Goal: Find specific fact: Find specific fact

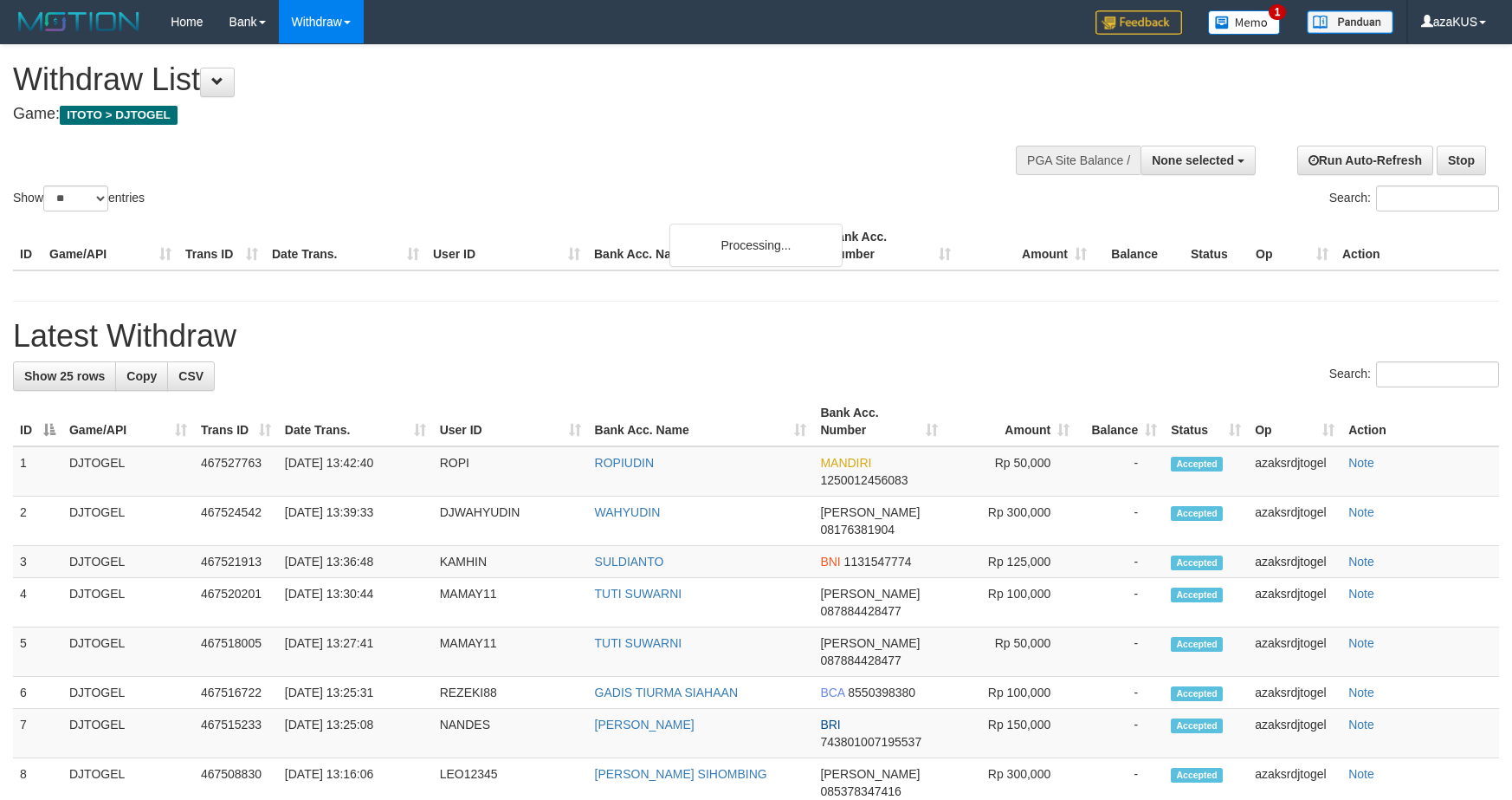
select select
select select "**"
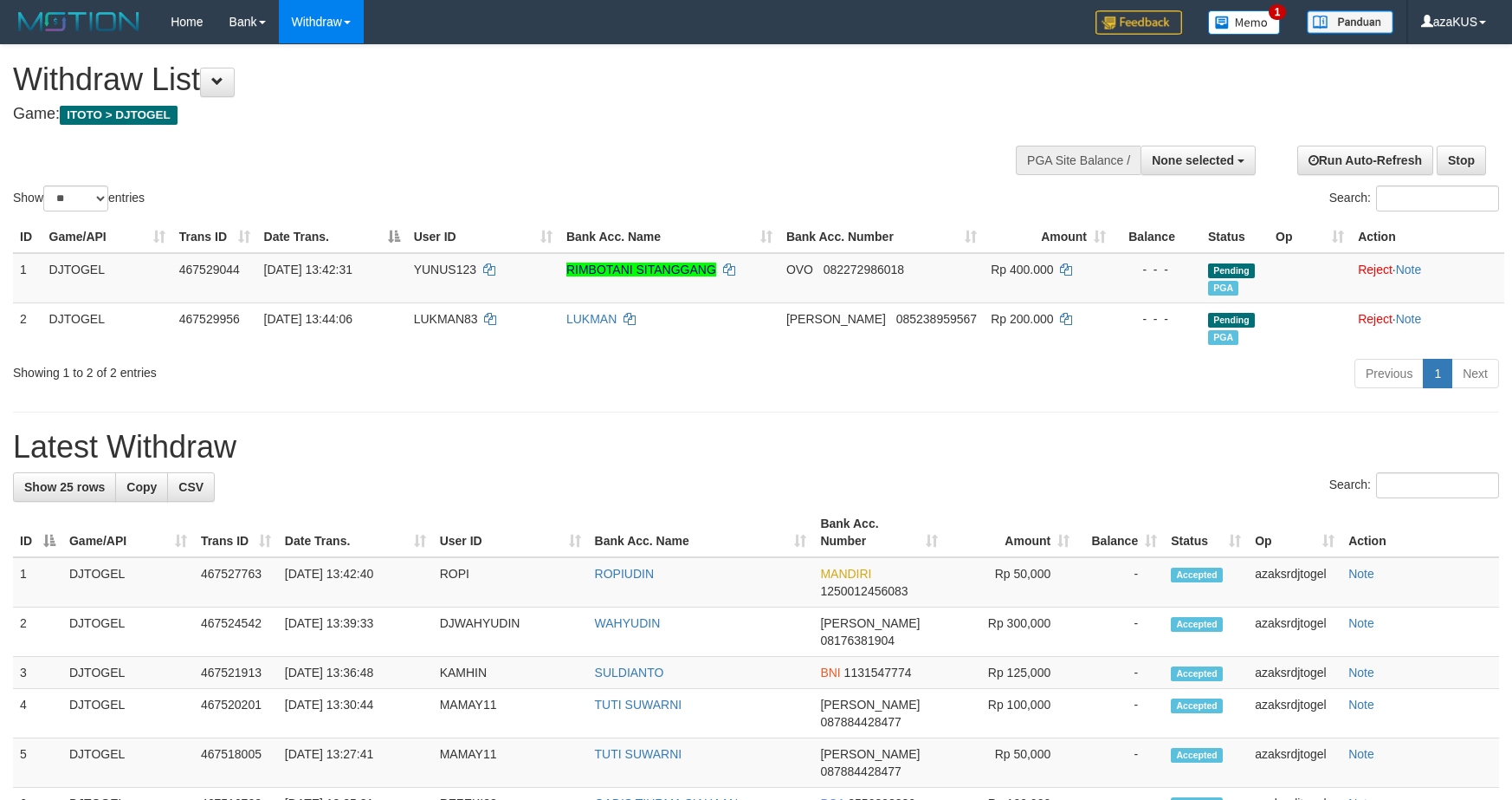
click at [1031, 162] on div "PGA Site Balance /" at bounding box center [1078, 160] width 125 height 30
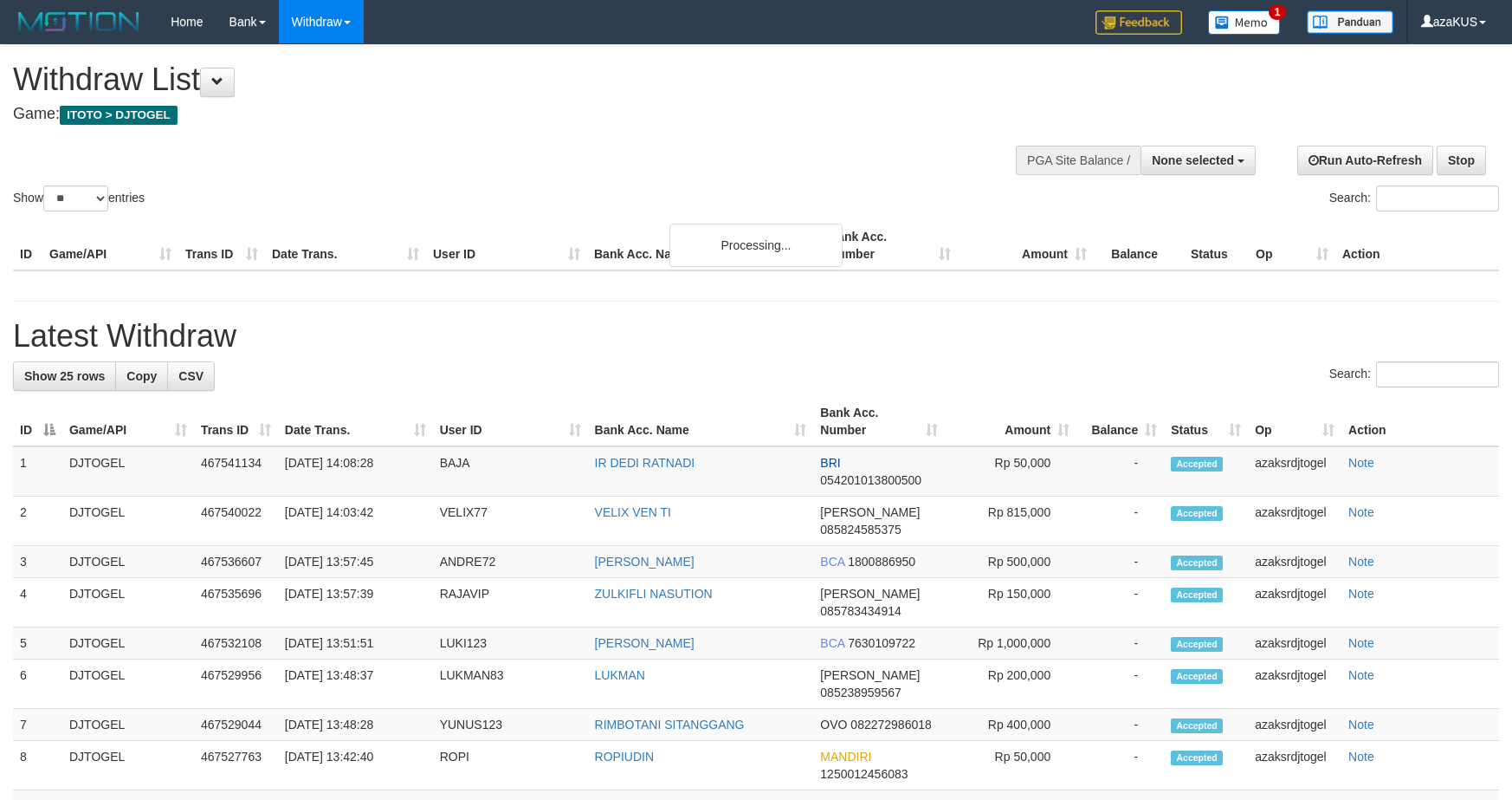
select select
select select "**"
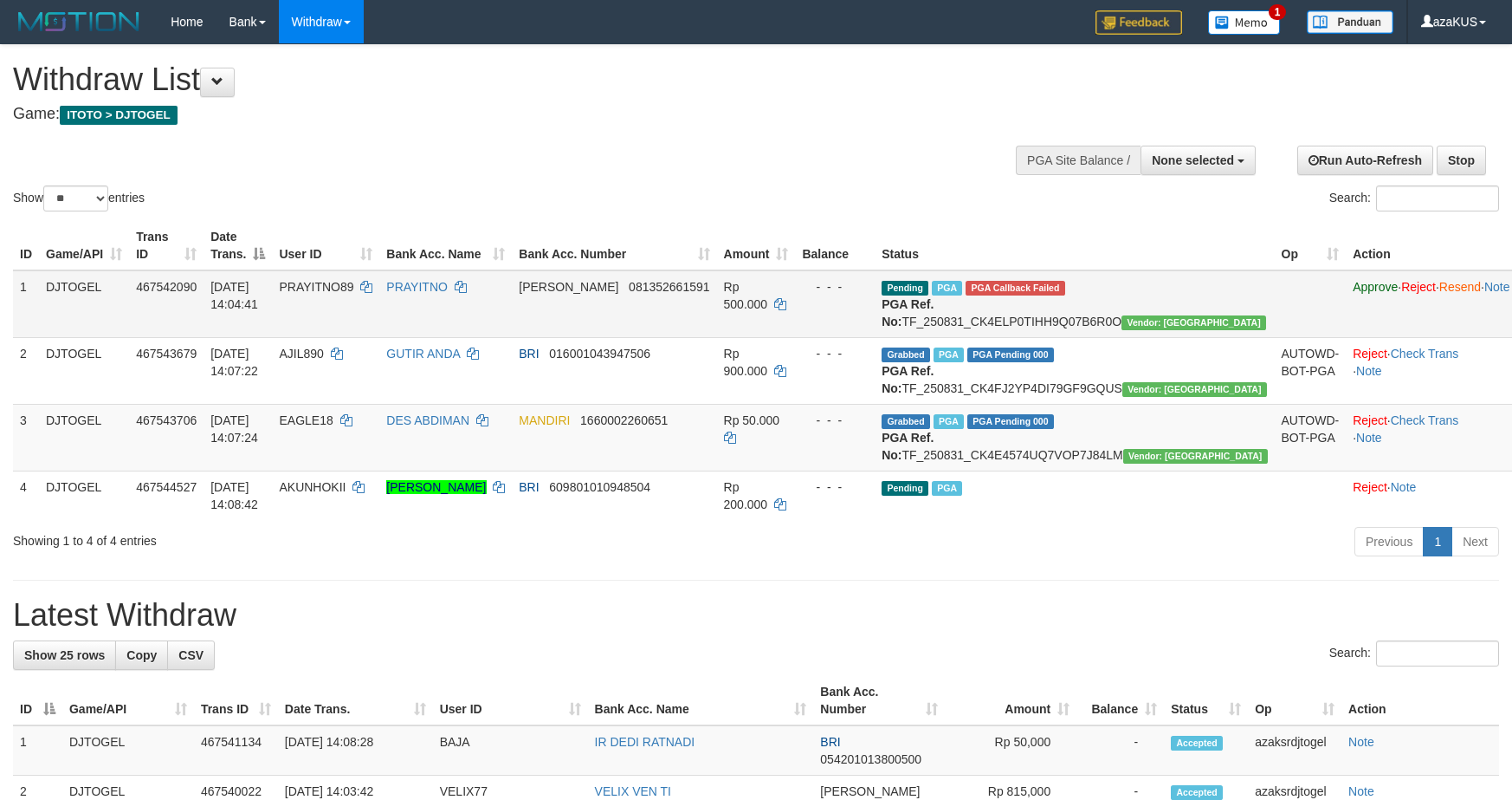
click at [359, 278] on td "PRAYITNO89" at bounding box center [326, 303] width 108 height 67
copy td "PRAYITNO89"
click at [630, 274] on td "DANA 081352661591" at bounding box center [614, 303] width 205 height 67
click at [637, 274] on td "DANA 081352661591" at bounding box center [614, 303] width 205 height 67
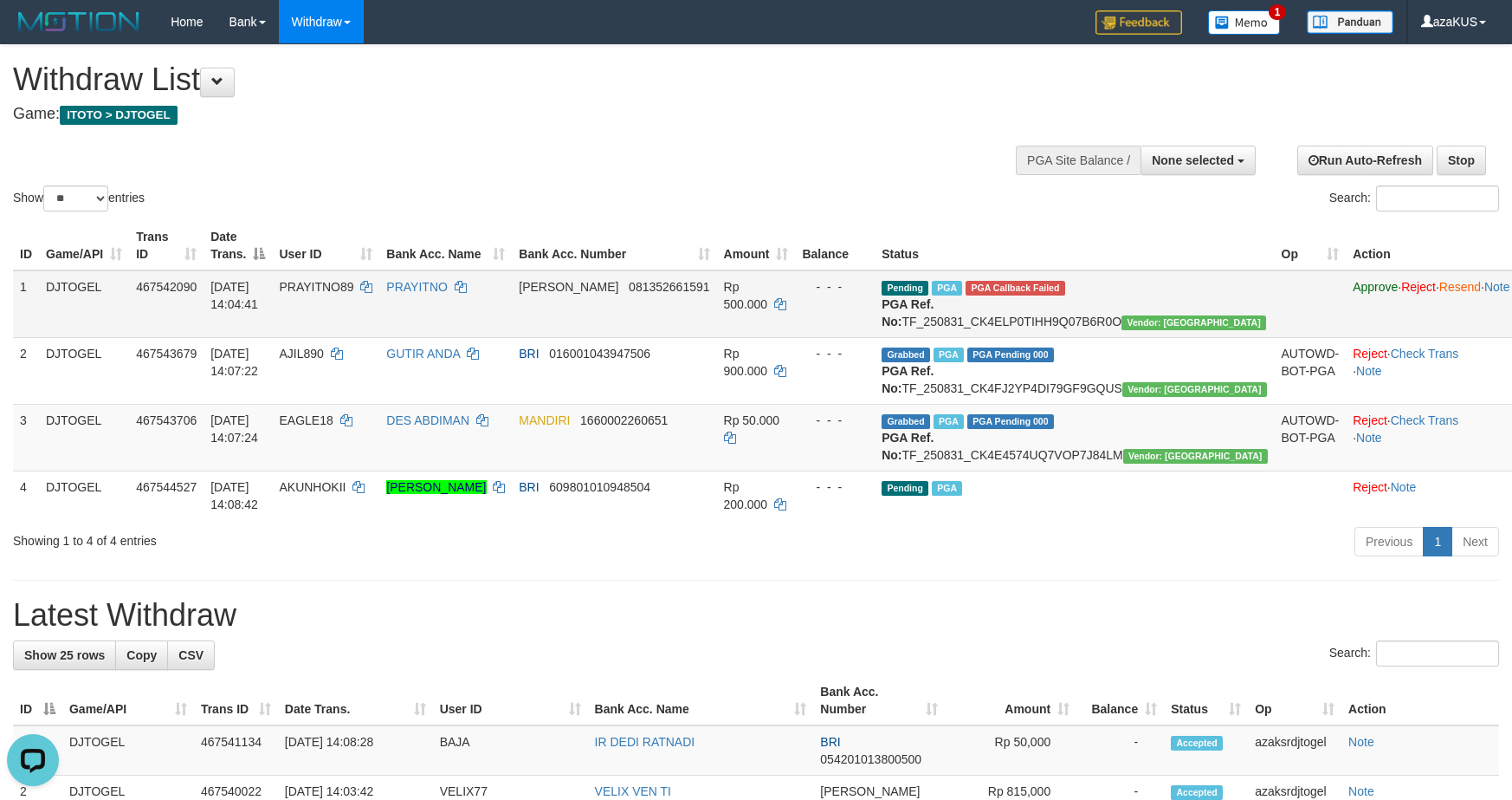
click at [618, 286] on span "[PERSON_NAME]" at bounding box center [568, 286] width 100 height 13
copy td "[PERSON_NAME]"
click at [354, 280] on span "PRAYITNO89" at bounding box center [316, 286] width 74 height 13
copy td "PRAYITNO89"
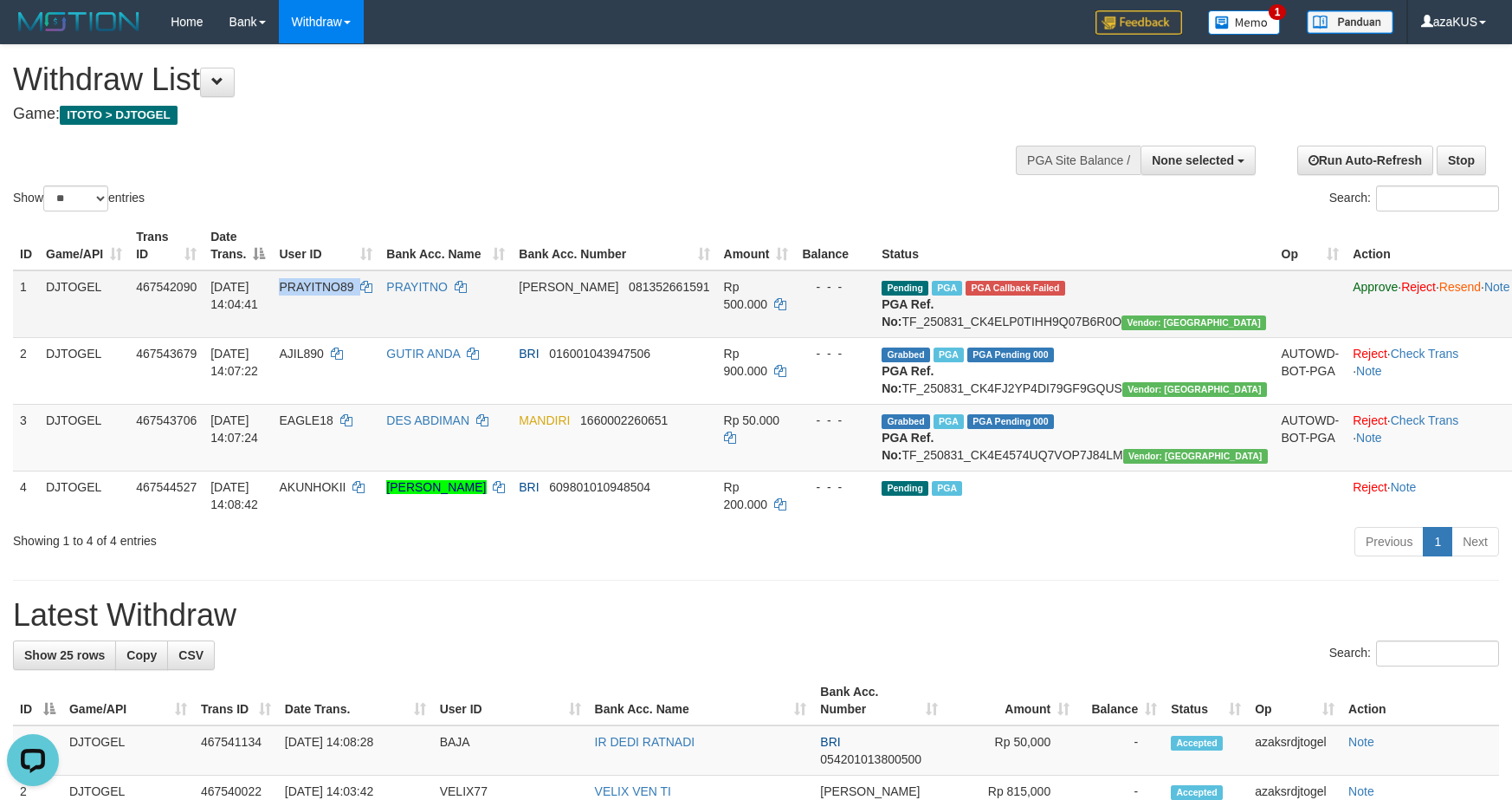
click at [354, 280] on span "PRAYITNO89" at bounding box center [316, 286] width 74 height 13
click at [527, 154] on div "Show ** ** ** *** entries Search:" at bounding box center [756, 129] width 1512 height 170
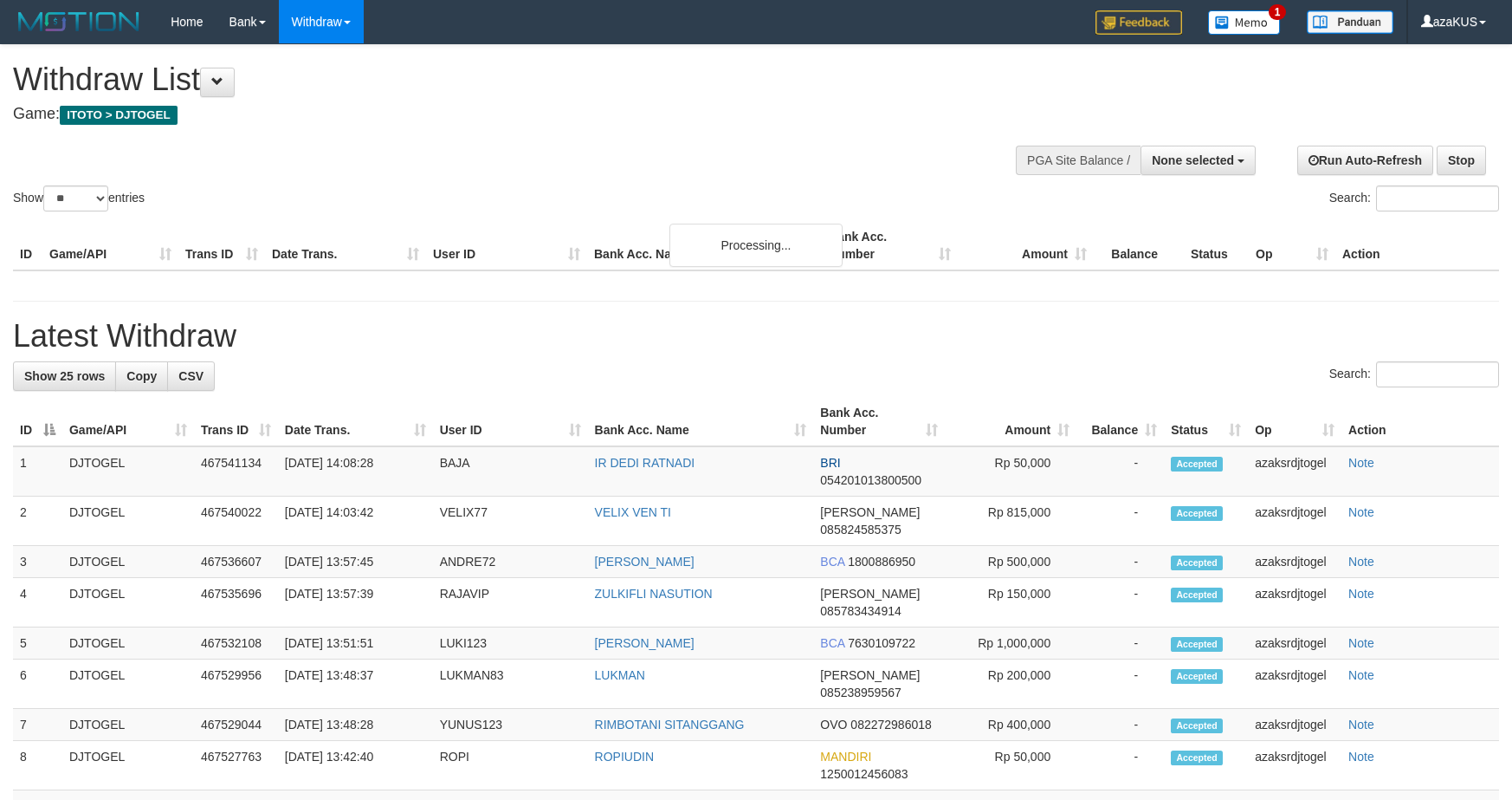
select select
select select "**"
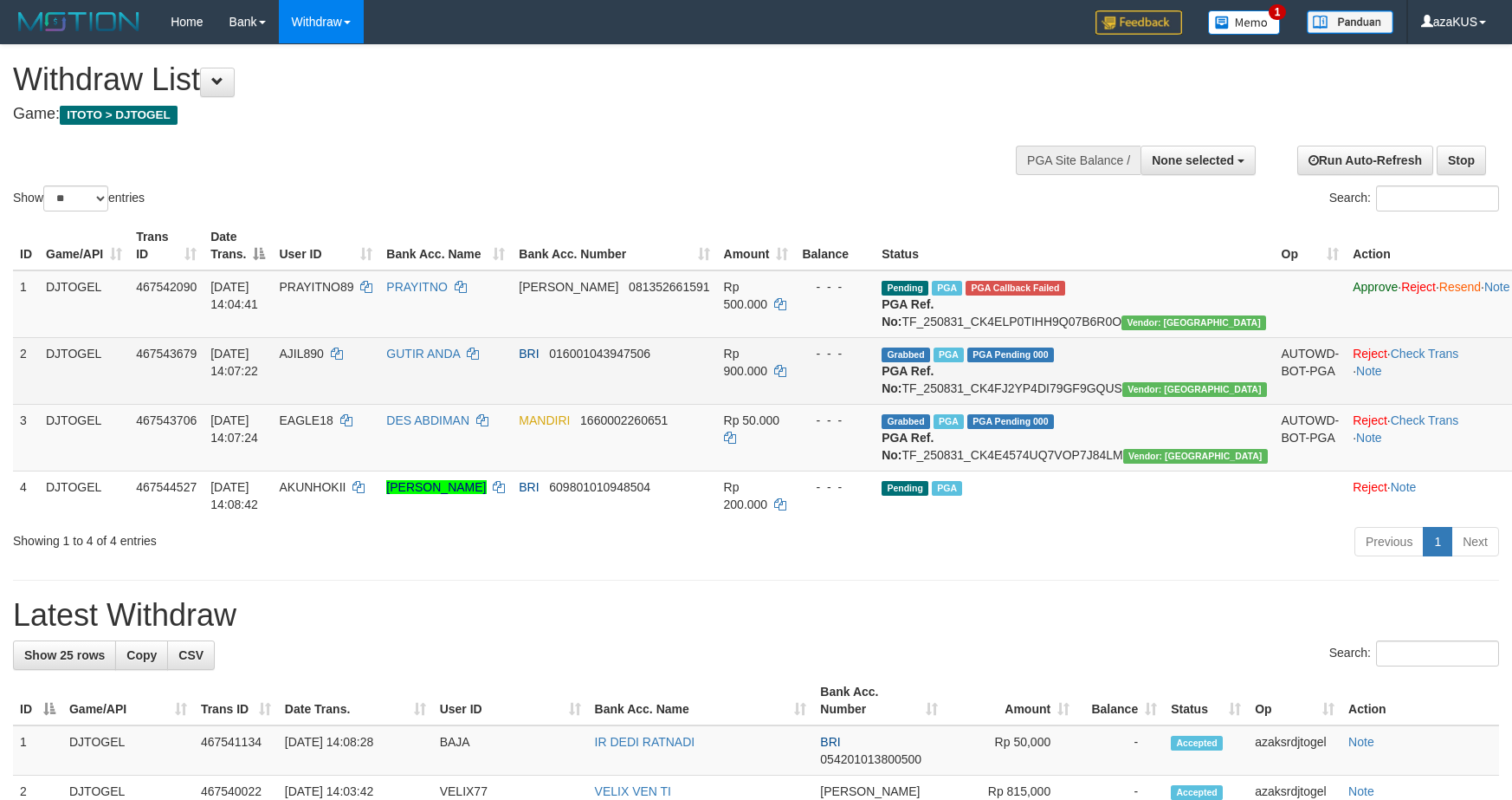
click at [323, 361] on span "AJIL890" at bounding box center [301, 353] width 44 height 13
copy td "AJIL890"
click at [538, 361] on span "BRI" at bounding box center [529, 353] width 20 height 13
copy td "BRI"
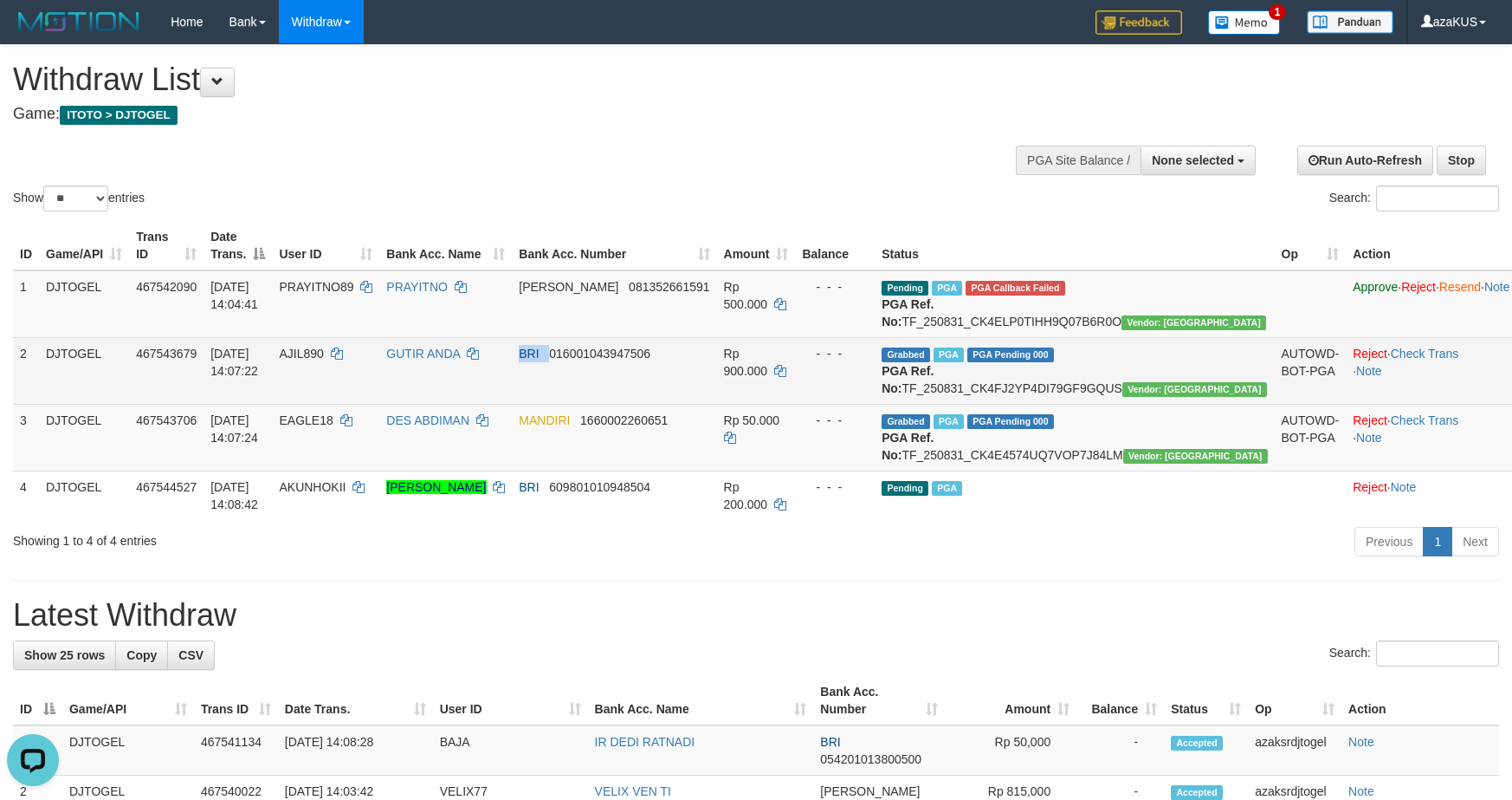
click at [538, 361] on span "BRI" at bounding box center [529, 353] width 20 height 13
click at [768, 370] on span "Rp 900.000" at bounding box center [746, 362] width 44 height 31
copy td "900.000"
click at [768, 370] on span "Rp 900.000" at bounding box center [746, 362] width 44 height 31
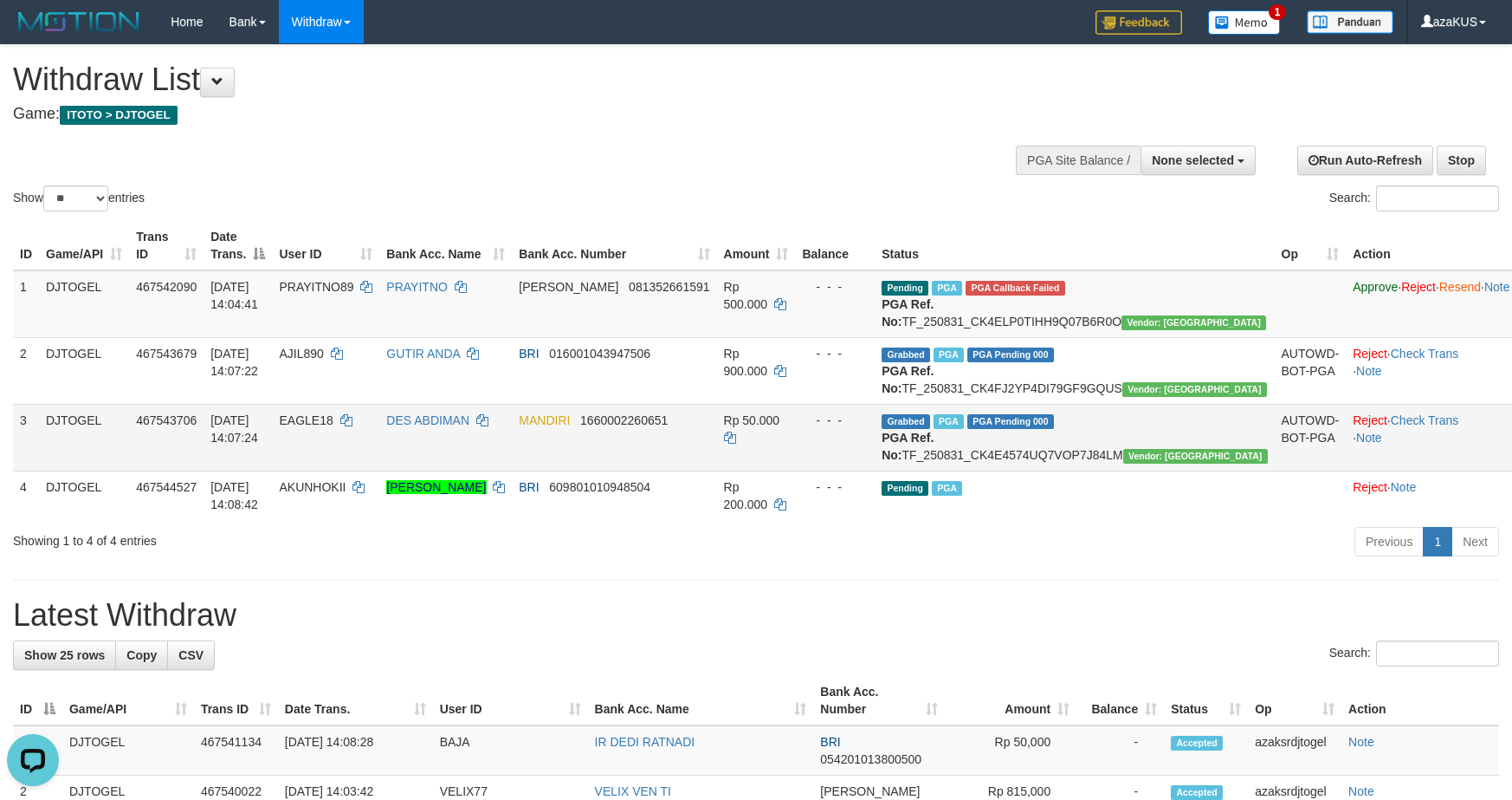
click at [333, 427] on span "EAGLE18" at bounding box center [306, 419] width 54 height 13
copy td "EAGLE18"
click at [333, 427] on span "EAGLE18" at bounding box center [306, 419] width 54 height 13
click at [570, 427] on span "MANDIRI" at bounding box center [544, 419] width 51 height 13
copy td "MANDIRI"
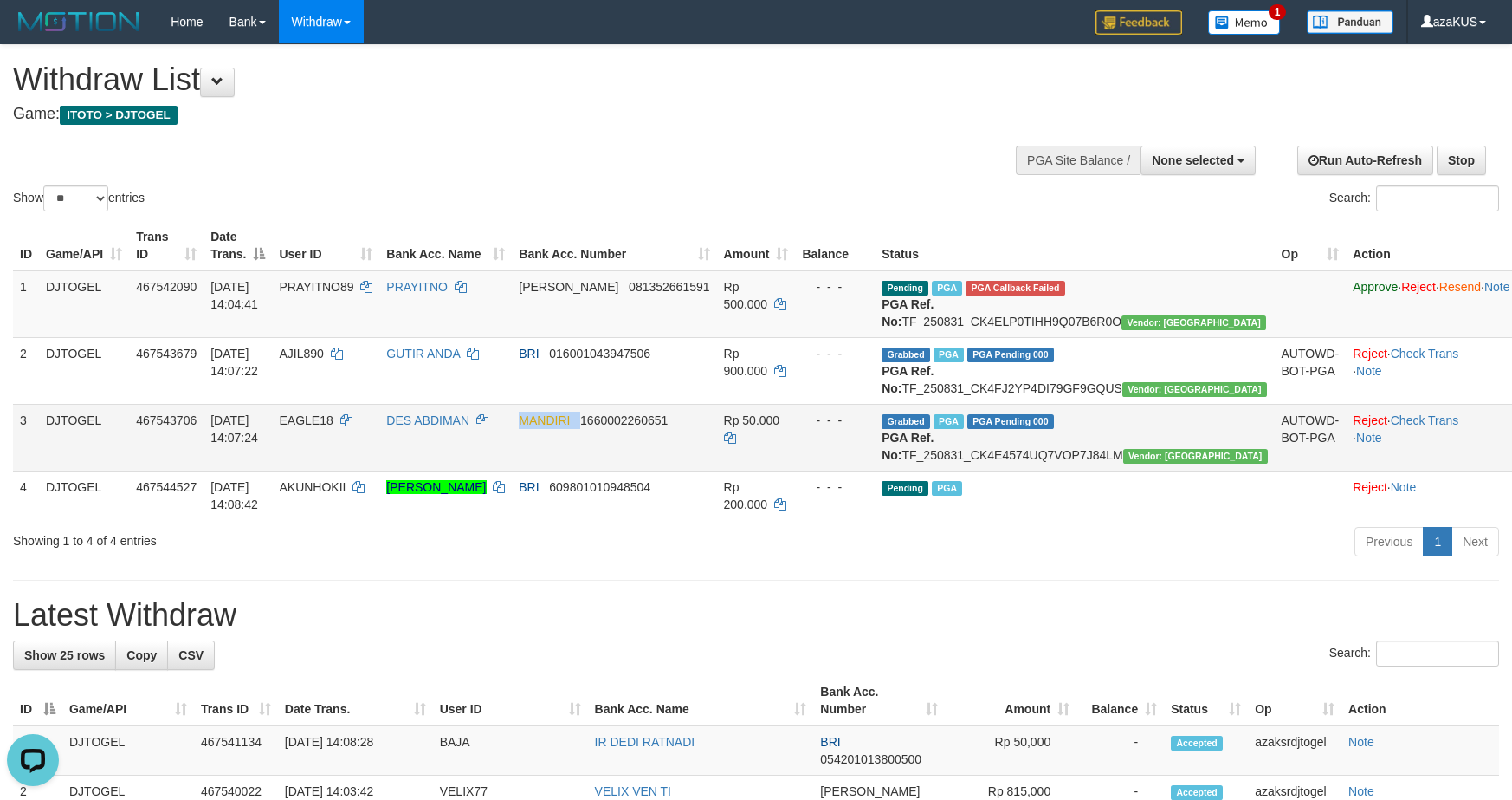
click at [570, 427] on span "MANDIRI" at bounding box center [544, 419] width 51 height 13
click at [781, 427] on span "Rp 50.000" at bounding box center [752, 419] width 57 height 13
copy td "50.000"
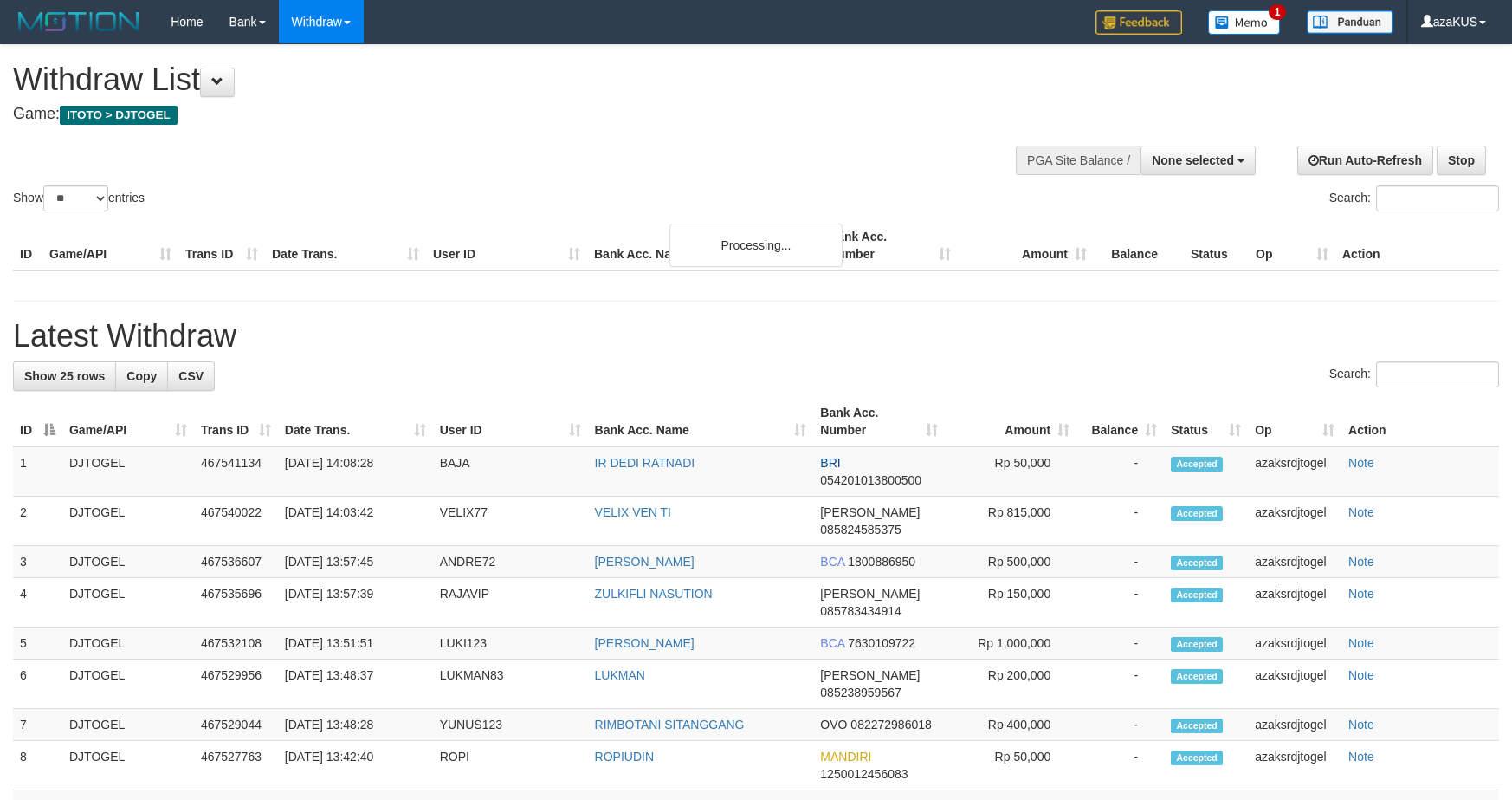
select select
select select "**"
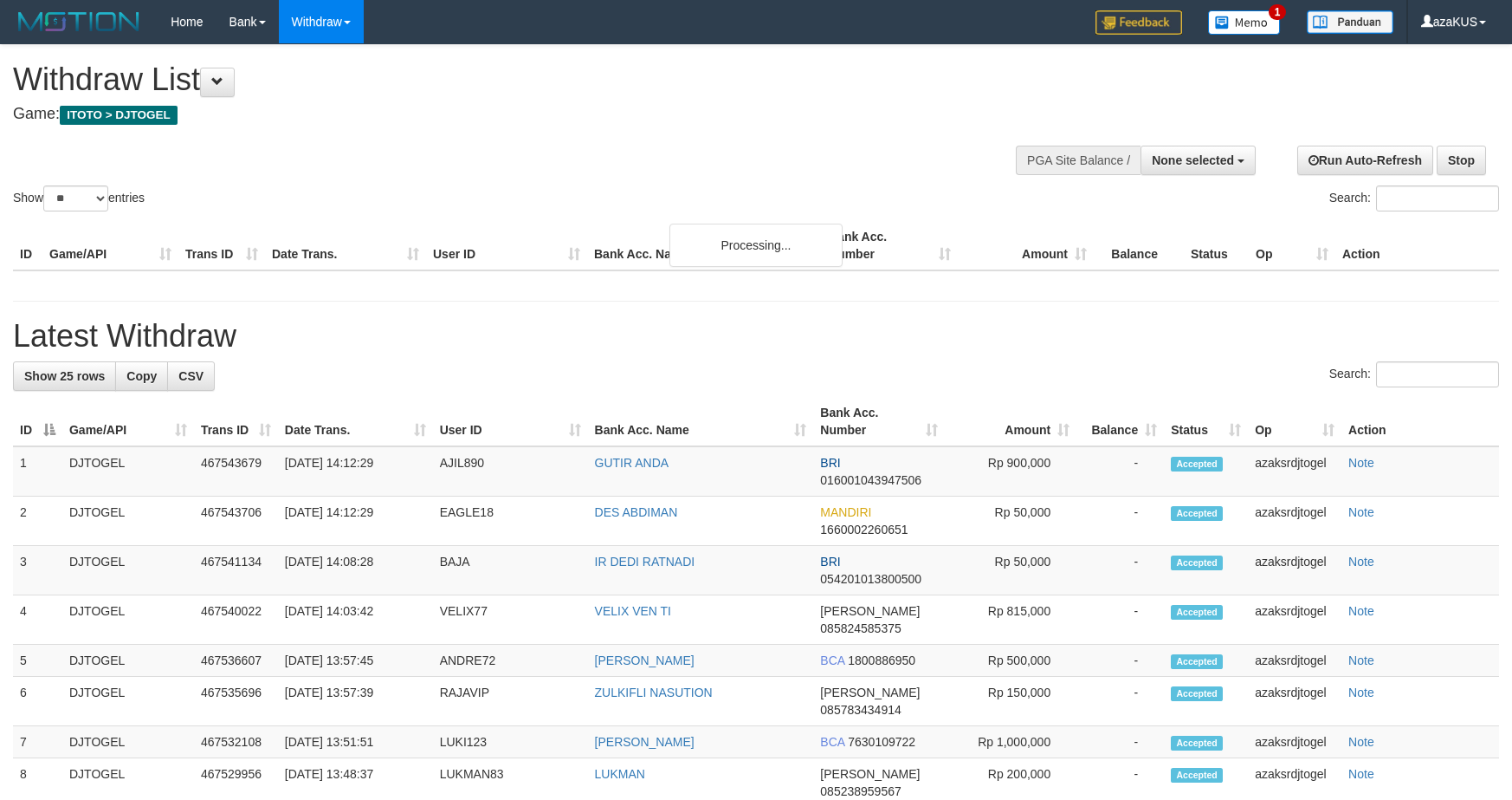
select select
select select "**"
